Goal: Book appointment/travel/reservation

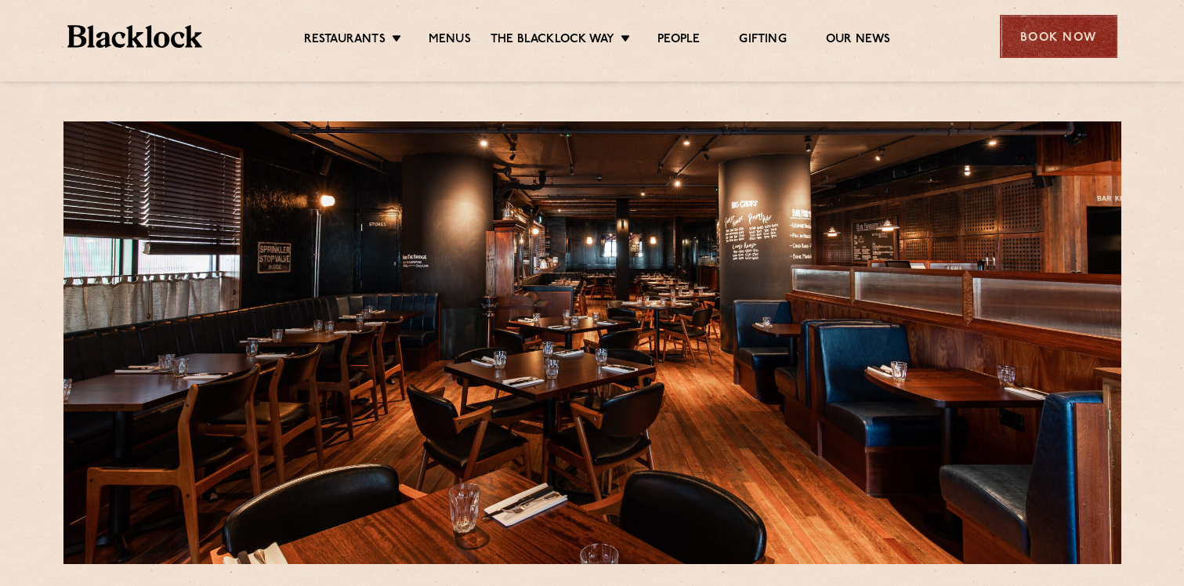
click at [1072, 28] on div "Book Now" at bounding box center [1059, 36] width 118 height 43
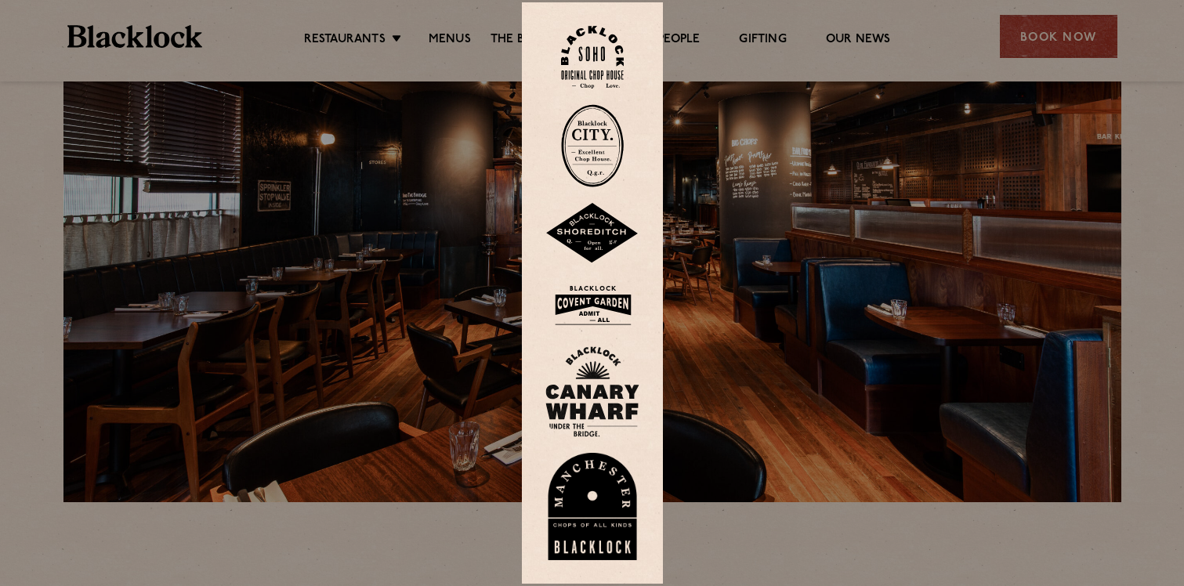
scroll to position [83, 0]
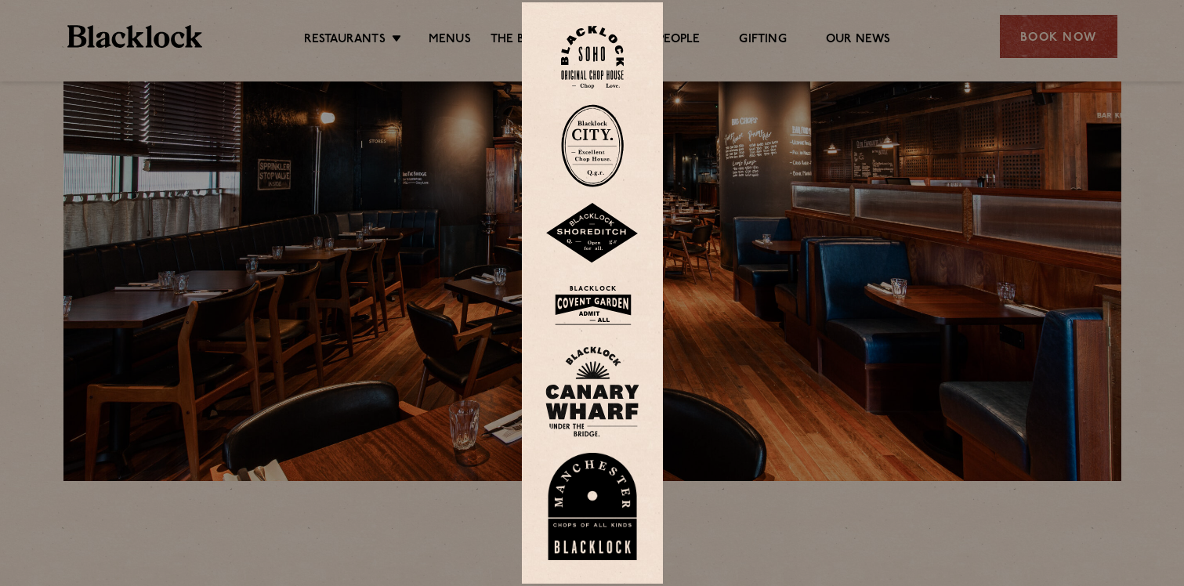
click at [592, 371] on img at bounding box center [592, 391] width 94 height 91
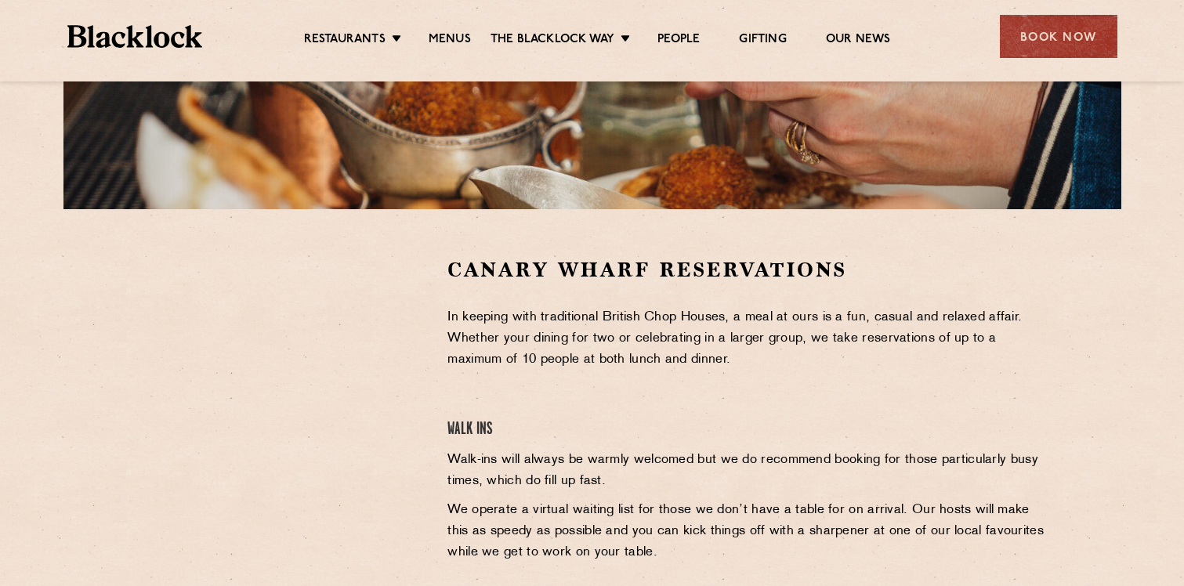
scroll to position [366, 0]
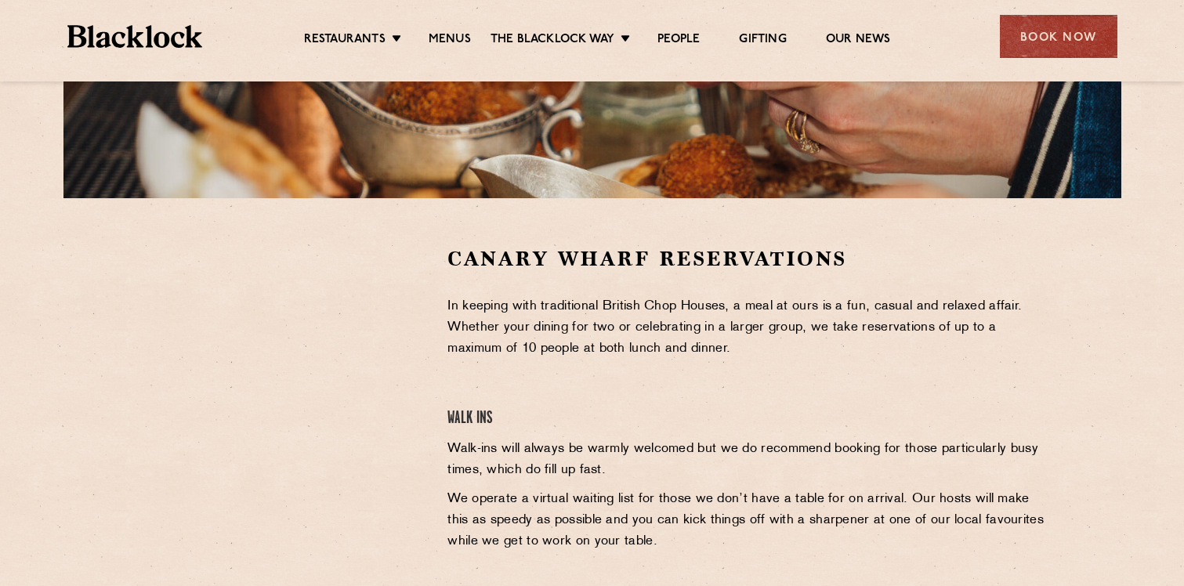
click at [429, 290] on div at bounding box center [280, 478] width 312 height 466
click at [398, 382] on div at bounding box center [280, 363] width 288 height 236
